Goal: Information Seeking & Learning: Learn about a topic

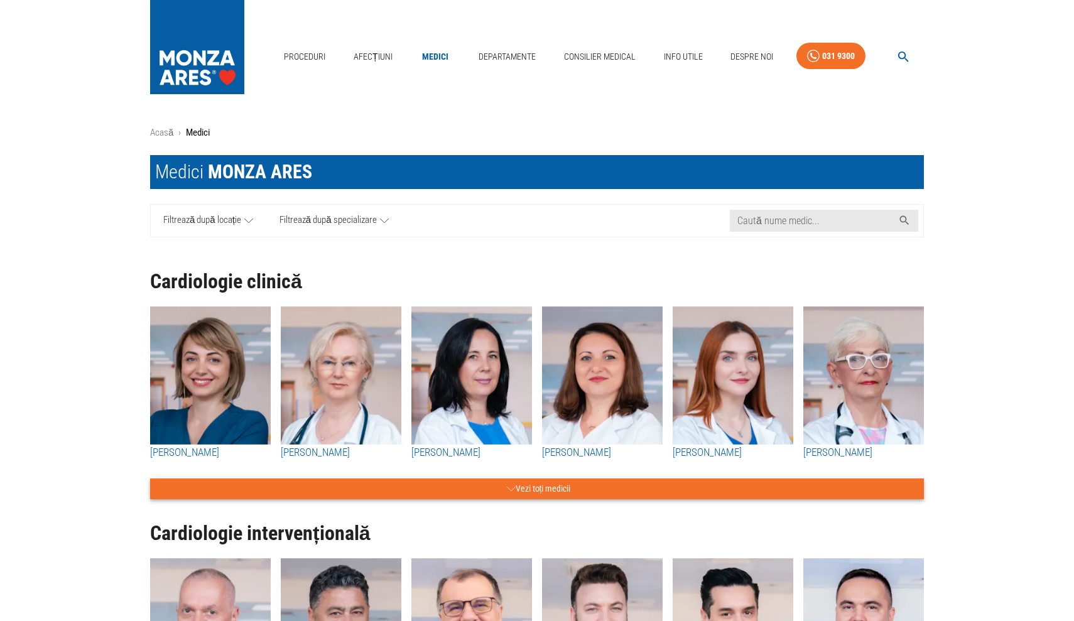
click at [643, 493] on button "Vezi toți medicii" at bounding box center [536, 488] width 773 height 21
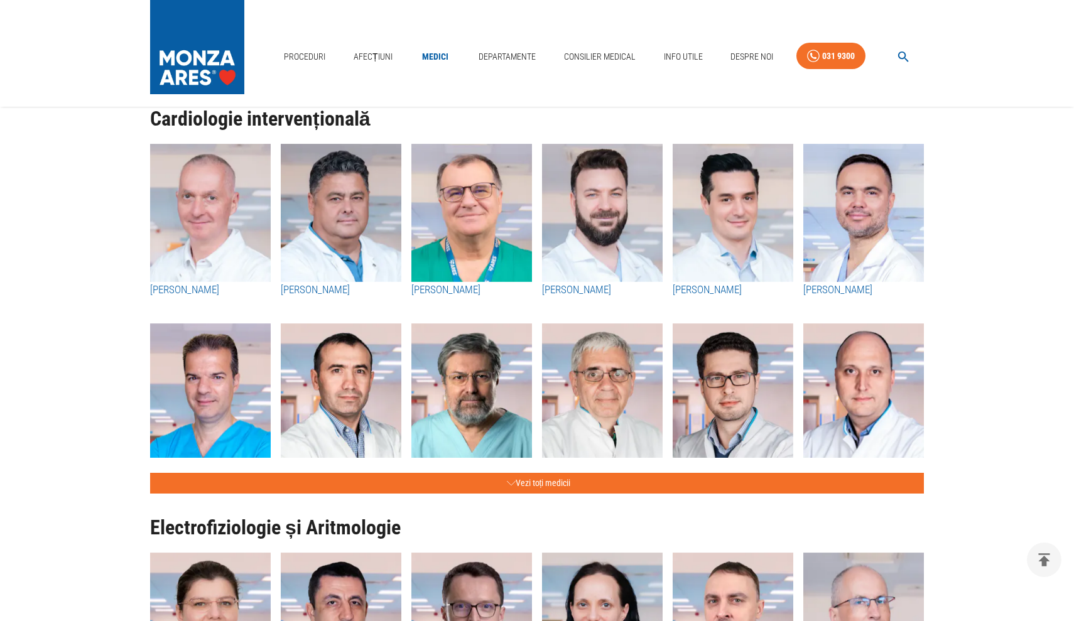
scroll to position [2585, 0]
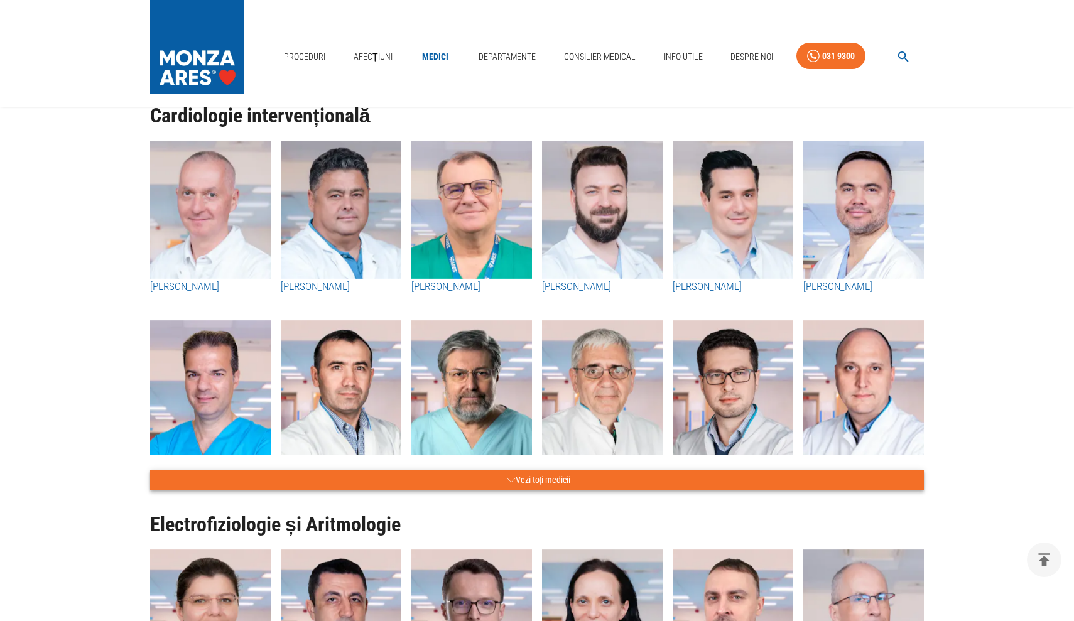
click at [552, 477] on button "Vezi toți medicii" at bounding box center [536, 480] width 773 height 21
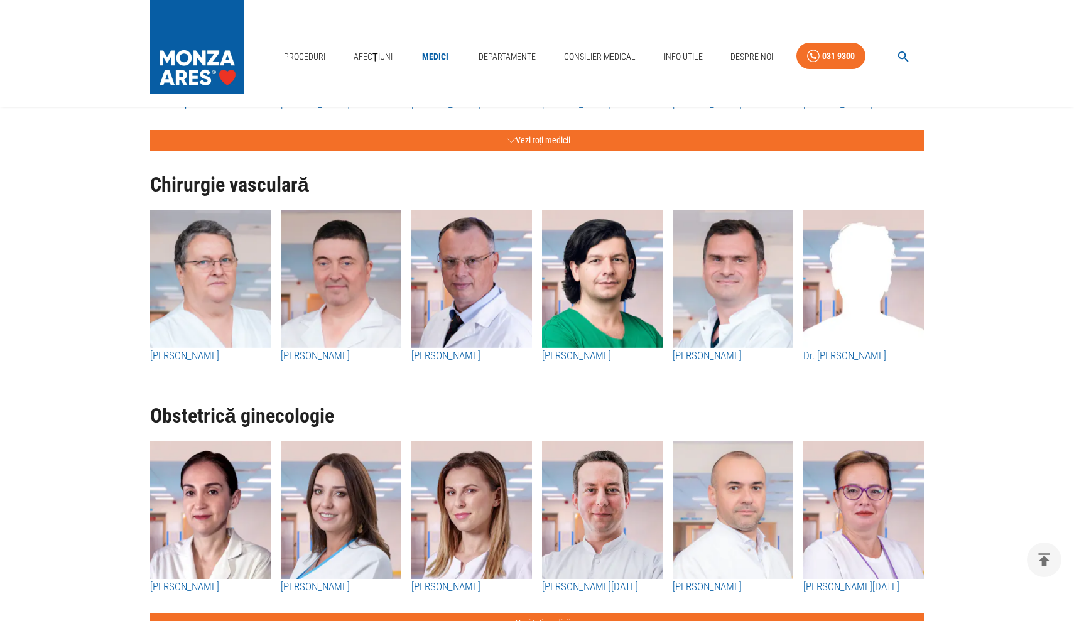
scroll to position [4866, 0]
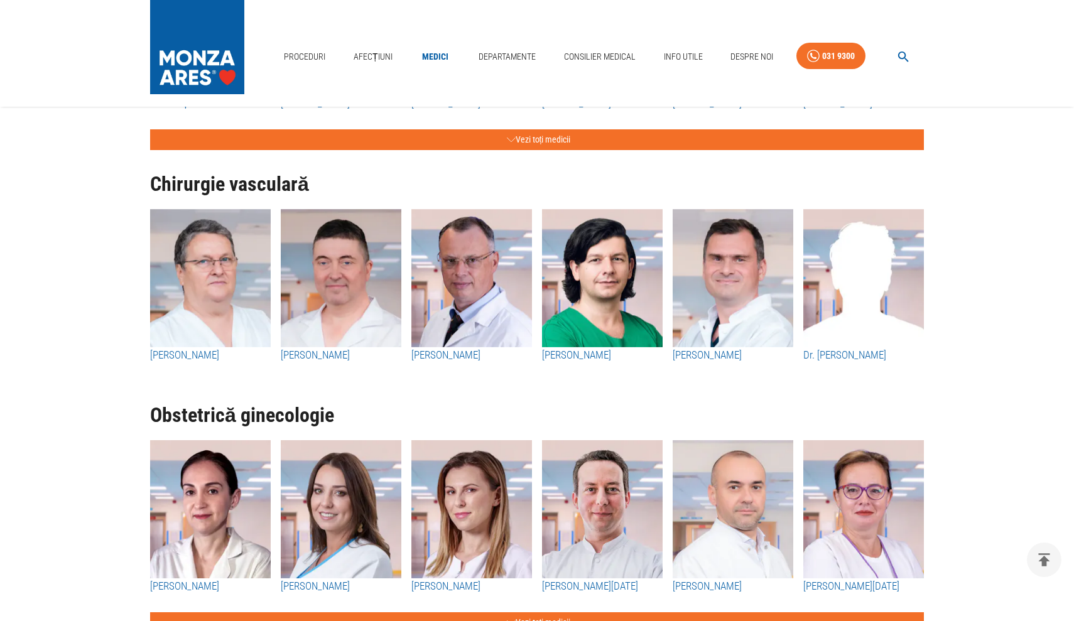
click at [356, 332] on img "button" at bounding box center [341, 278] width 121 height 138
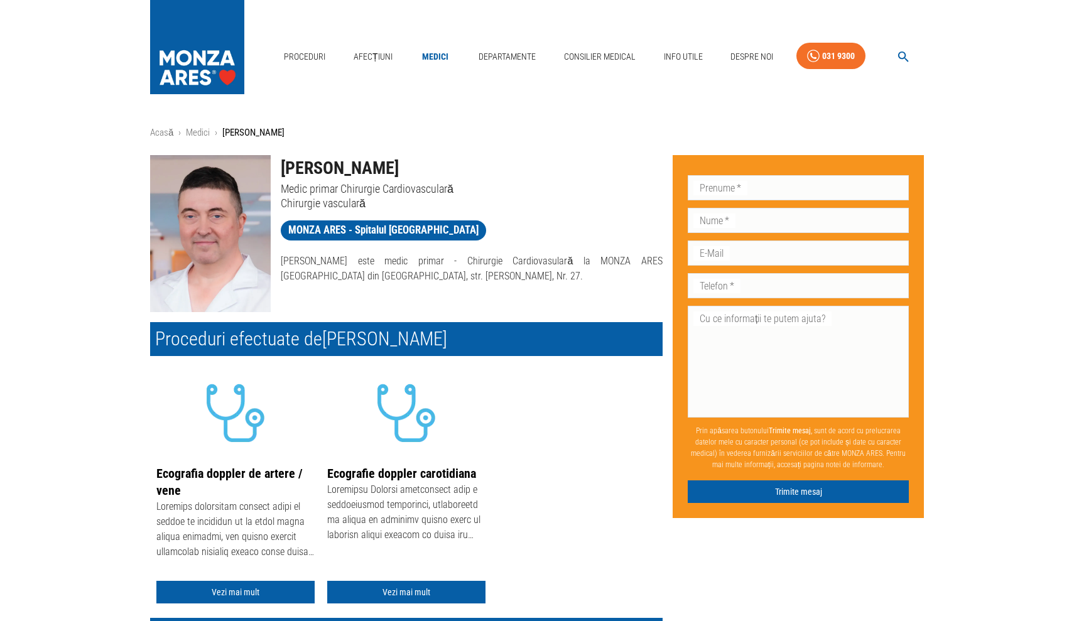
click at [194, 62] on img at bounding box center [197, 44] width 94 height 88
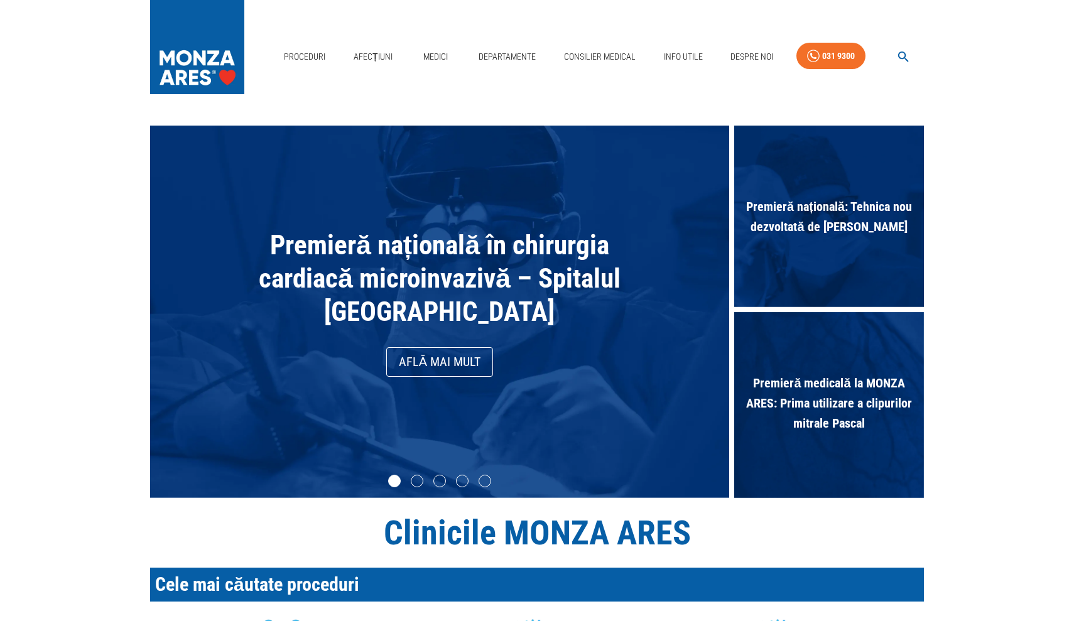
click at [871, 212] on span "Premieră națională: Tehnica nou dezvoltată de [PERSON_NAME]" at bounding box center [829, 216] width 190 height 53
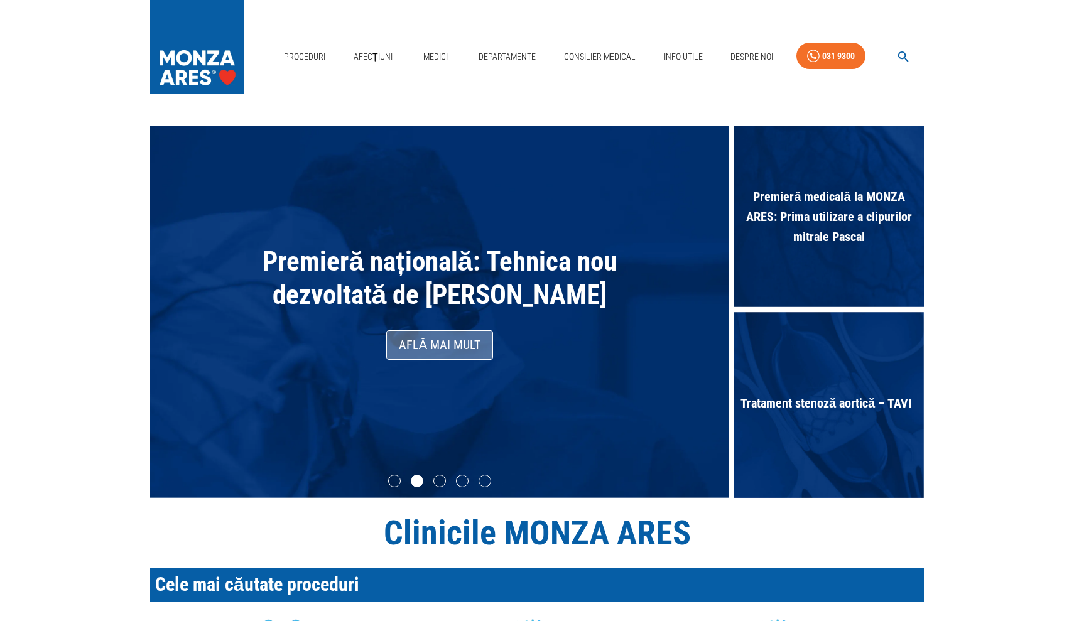
click at [439, 360] on link "Află mai mult" at bounding box center [439, 345] width 107 height 30
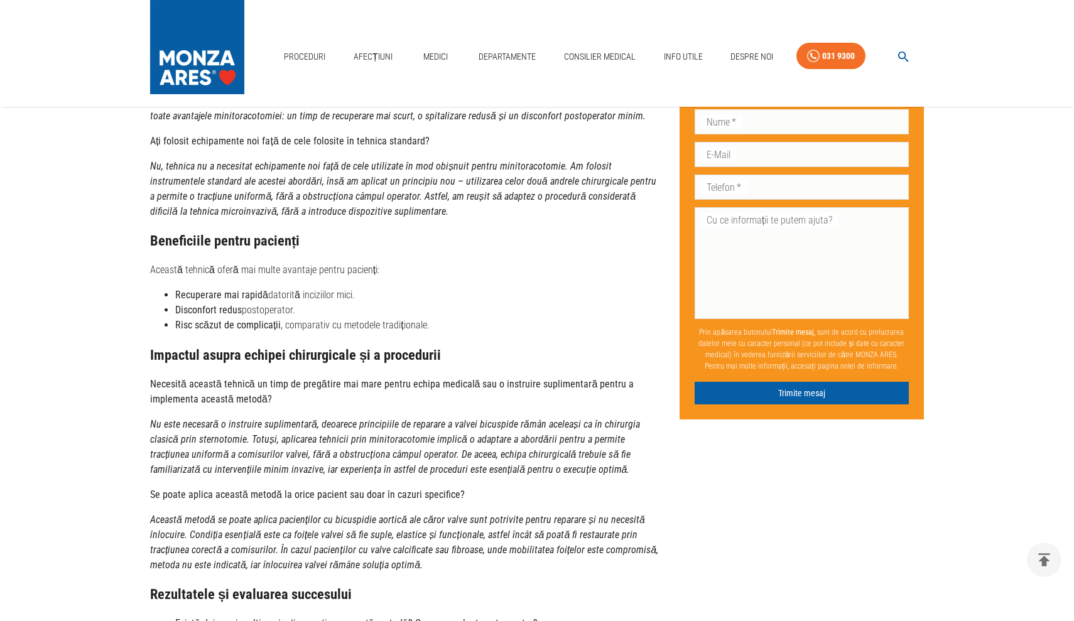
scroll to position [2084, 0]
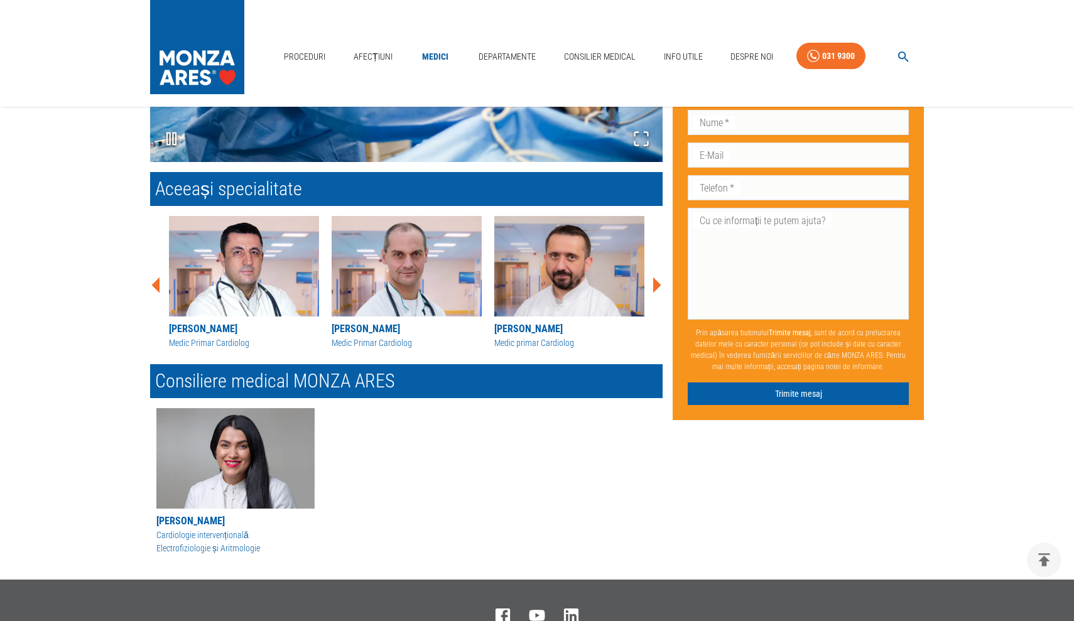
scroll to position [865, 0]
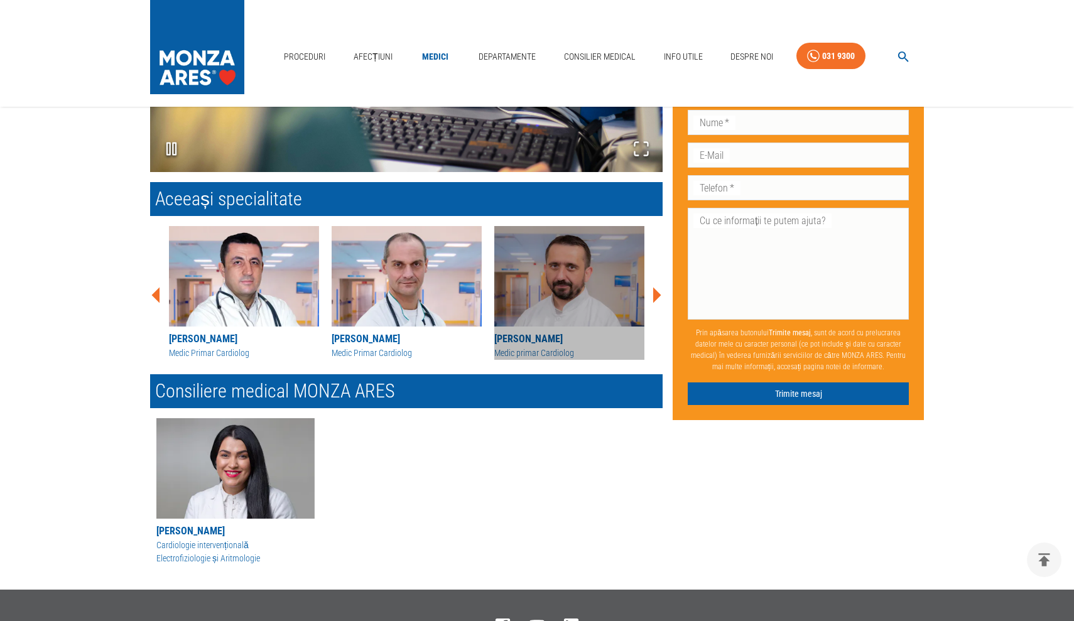
click at [561, 335] on div "[PERSON_NAME]" at bounding box center [569, 338] width 150 height 15
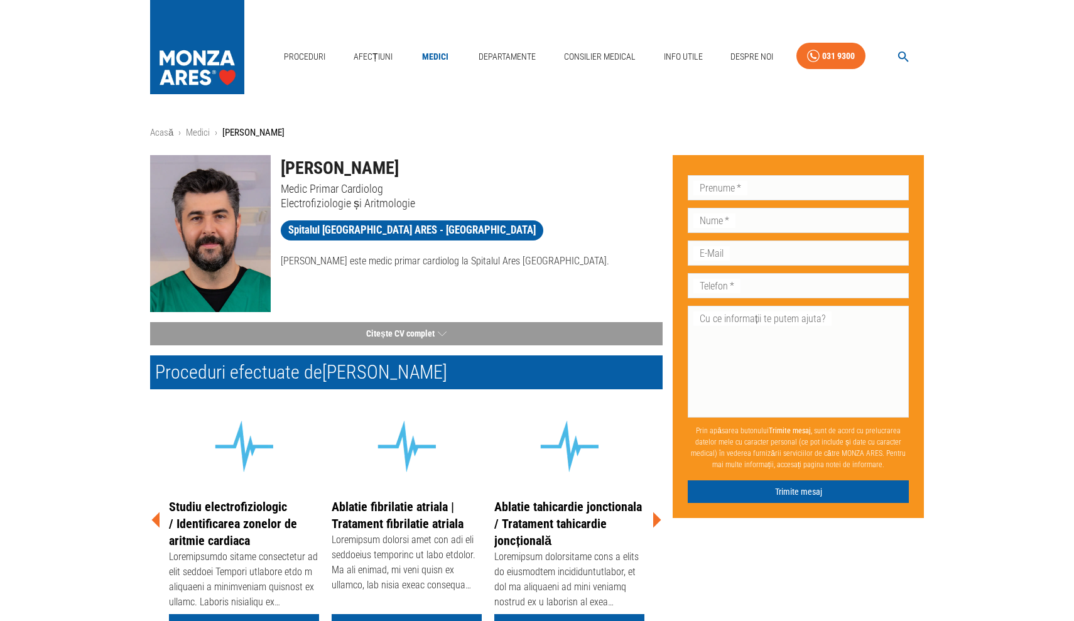
click at [197, 81] on img at bounding box center [197, 44] width 94 height 88
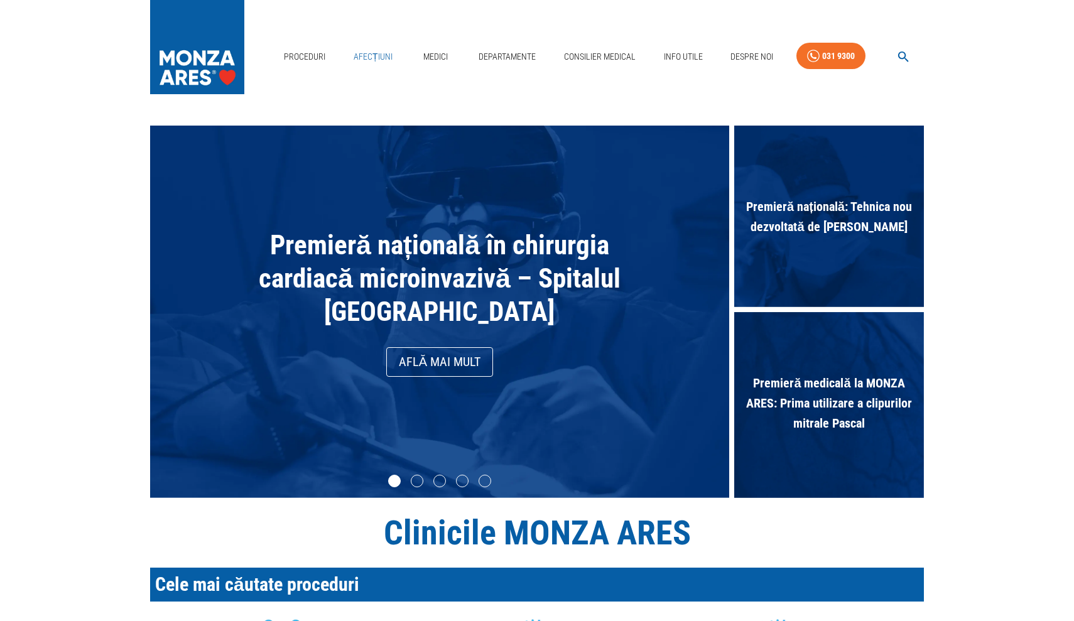
click at [378, 58] on link "Afecțiuni" at bounding box center [372, 57] width 49 height 26
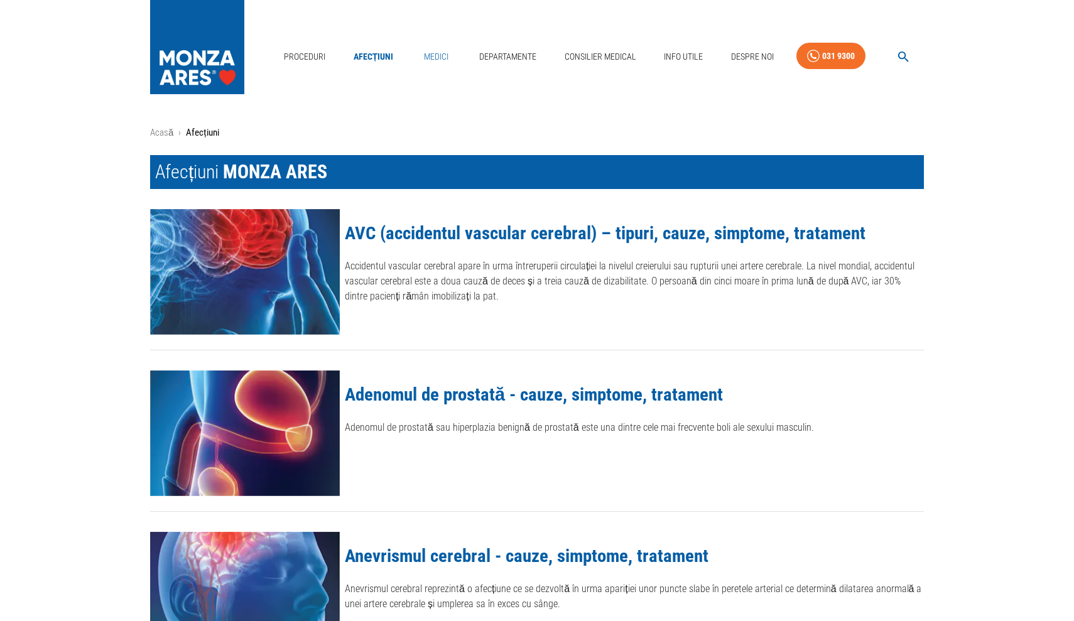
click at [431, 55] on link "Medici" at bounding box center [436, 57] width 40 height 26
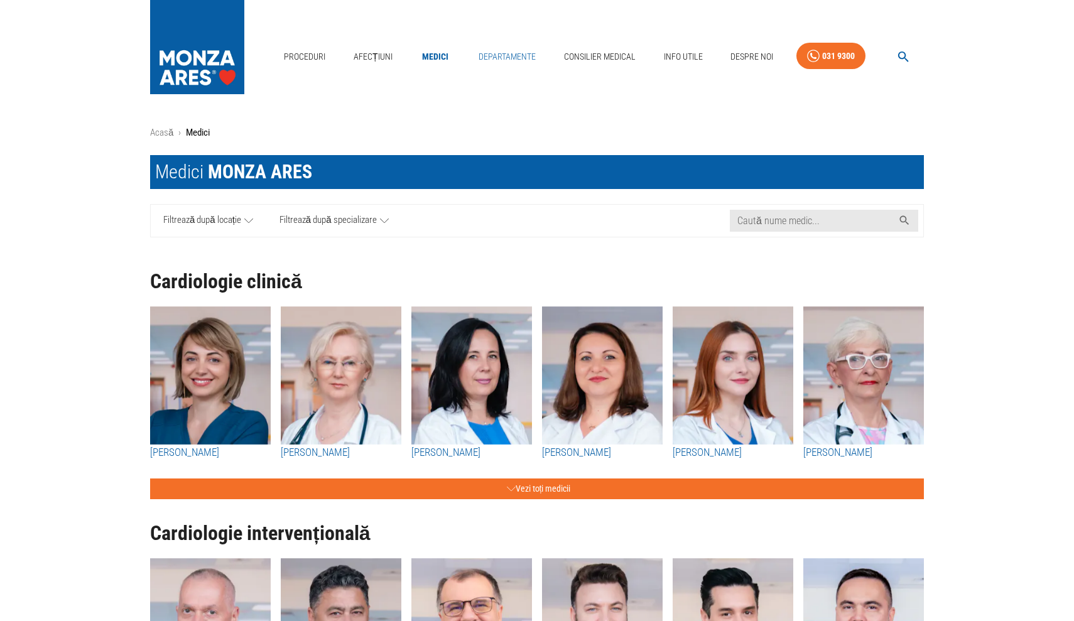
click at [504, 58] on link "Departamente" at bounding box center [506, 57] width 67 height 26
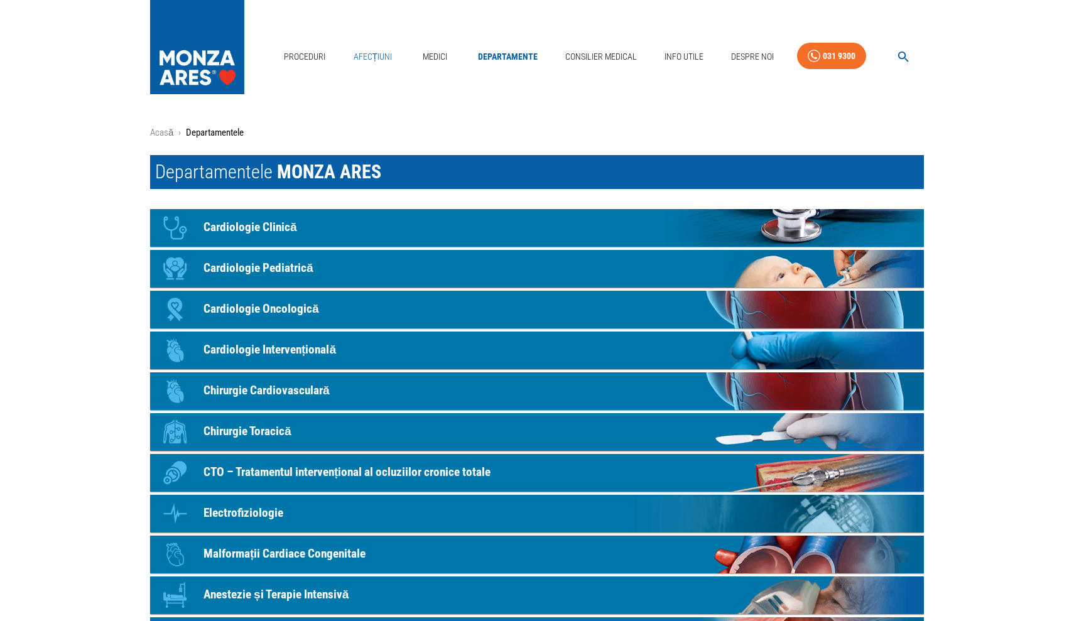
click at [391, 53] on link "Afecțiuni" at bounding box center [372, 57] width 49 height 26
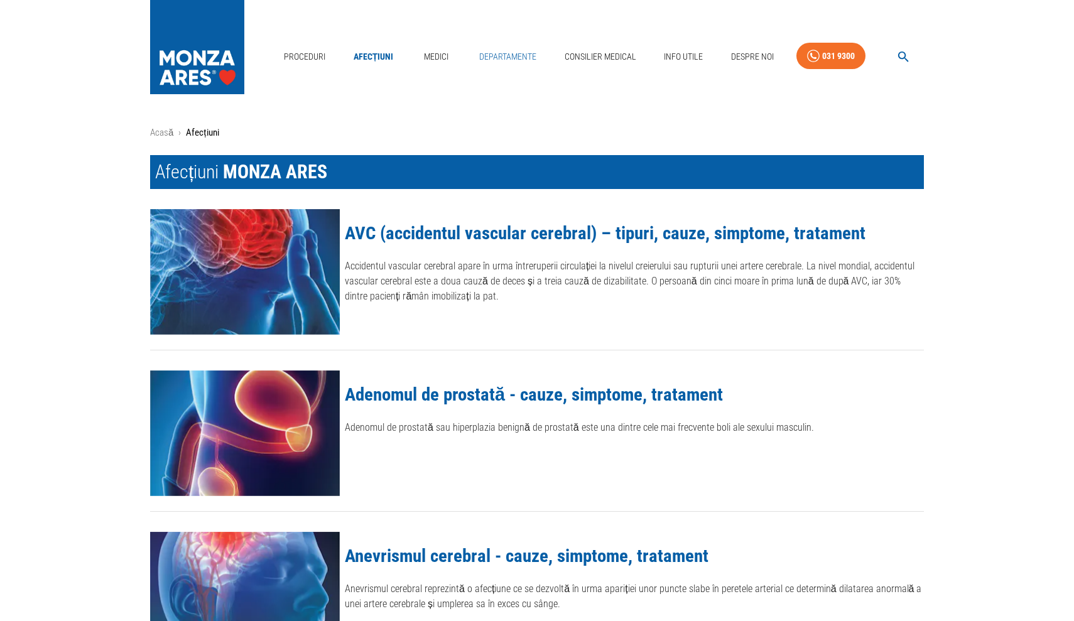
scroll to position [-1, 0]
click at [495, 58] on link "Departamente" at bounding box center [507, 57] width 67 height 26
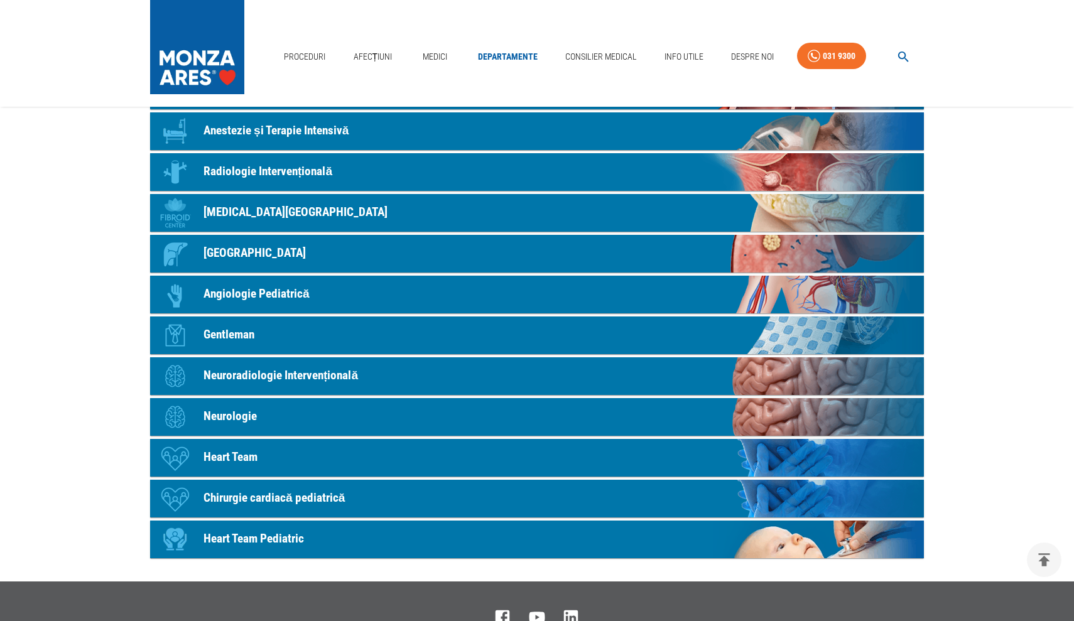
scroll to position [473, 0]
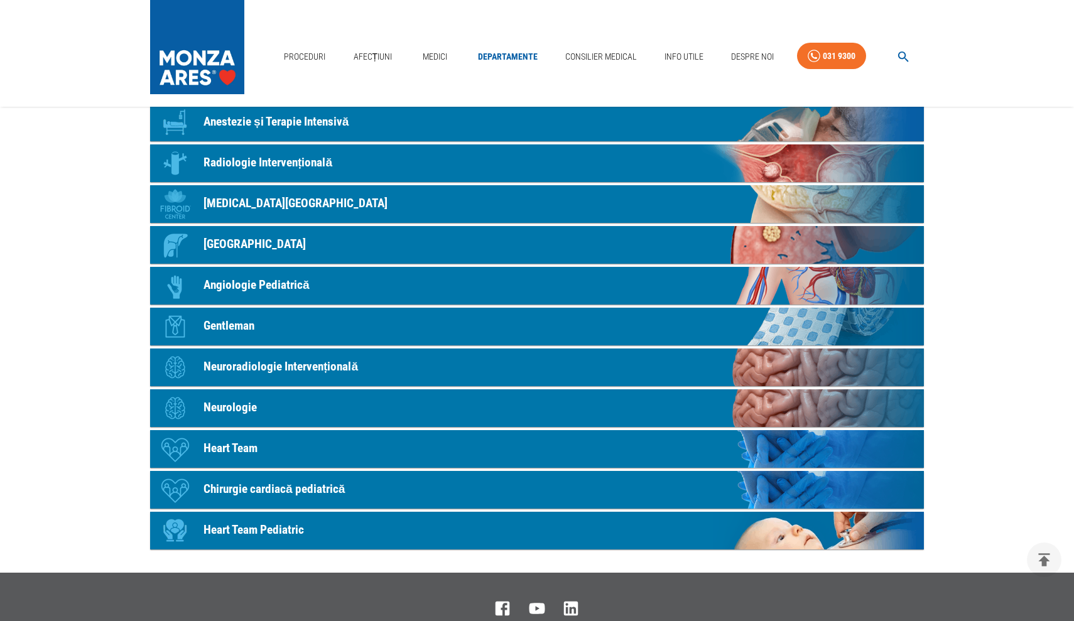
click at [245, 247] on p "Tumor Center" at bounding box center [254, 244] width 102 height 18
